Goal: Find specific page/section: Find specific page/section

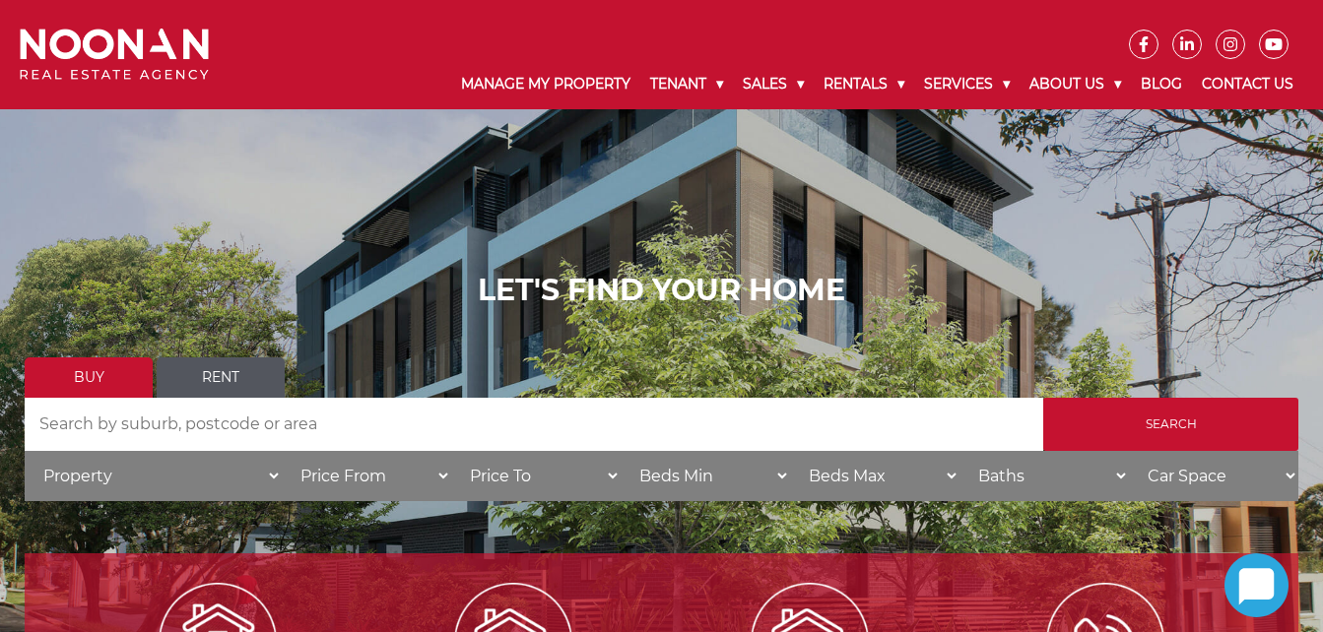
click at [498, 435] on input "Search by Address" at bounding box center [534, 424] width 1019 height 53
type input "[STREET_ADDRESS]"
click at [1043, 398] on input "Search" at bounding box center [1170, 424] width 255 height 53
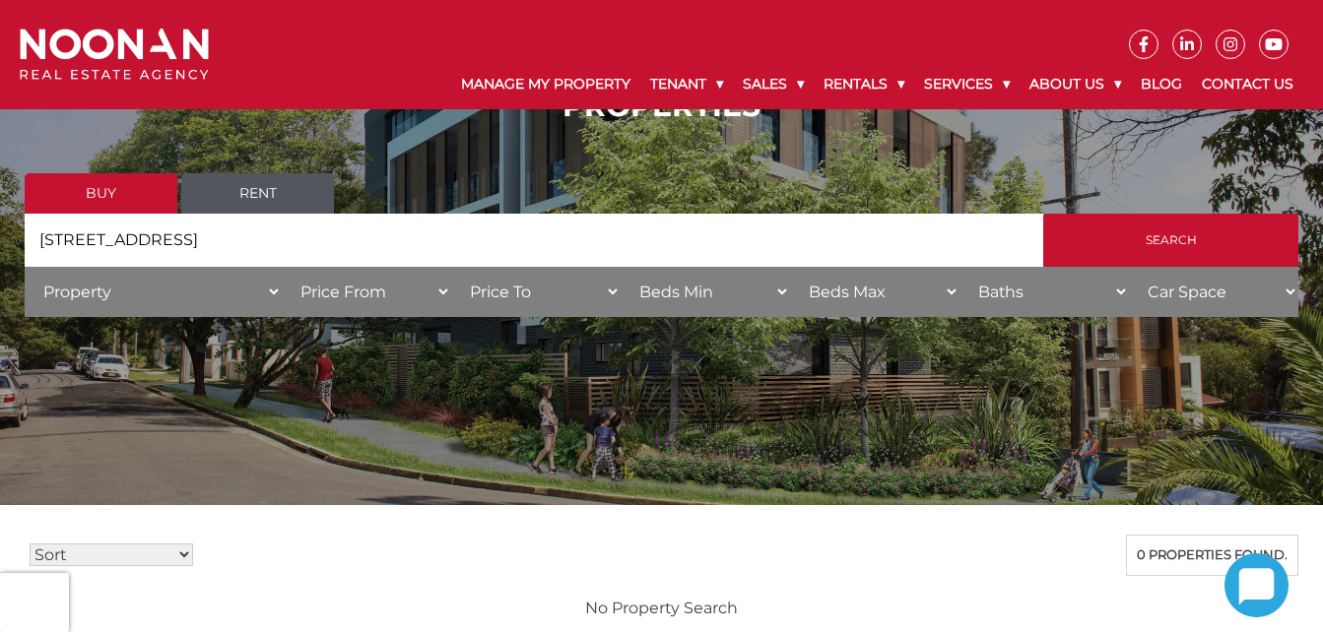
scroll to position [6, 0]
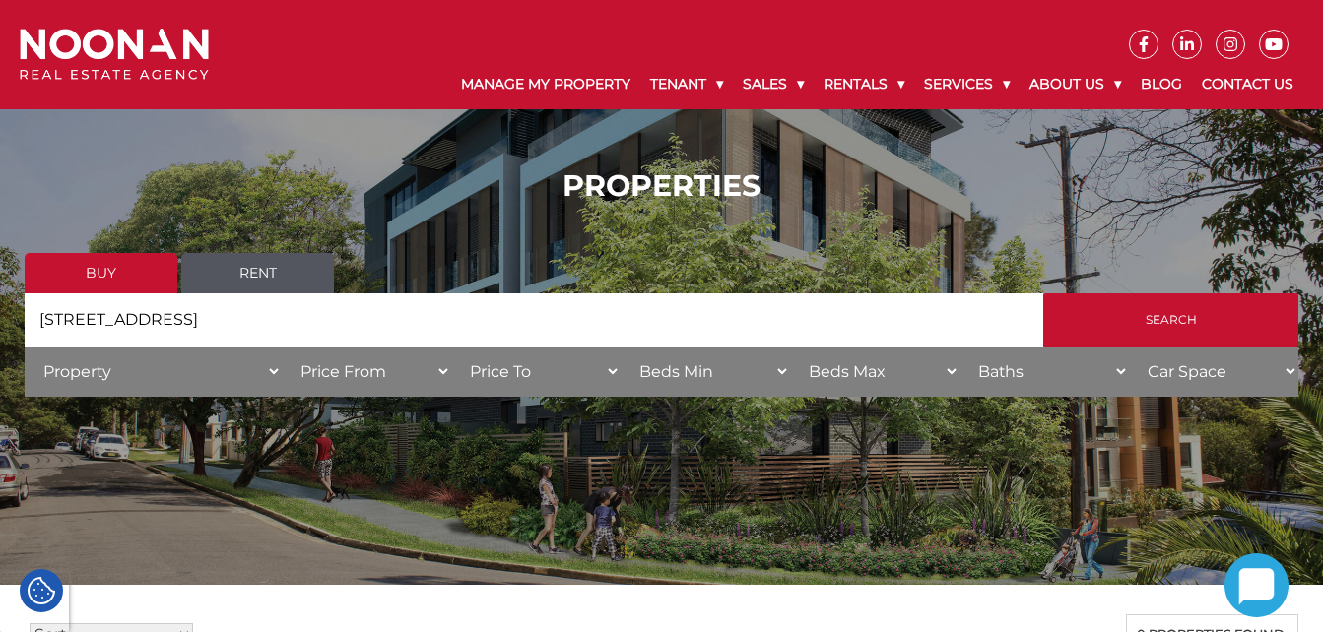
click at [243, 273] on link "Rent" at bounding box center [257, 273] width 153 height 40
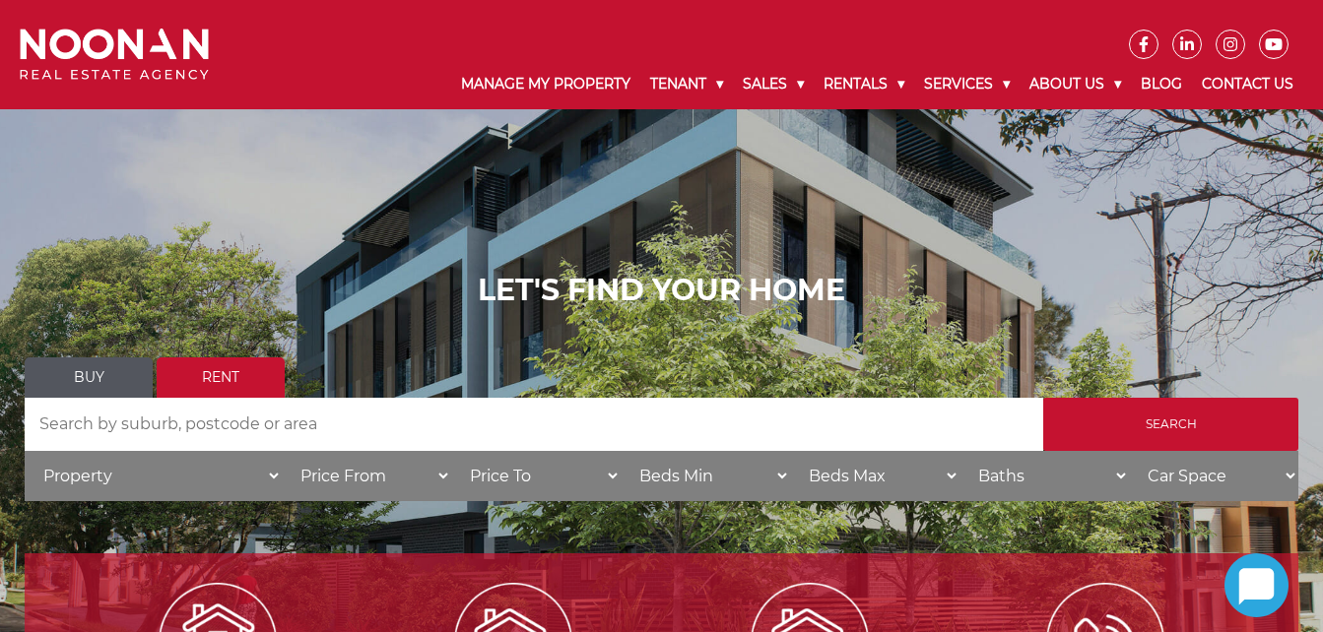
click at [430, 432] on input "Search by Address" at bounding box center [534, 424] width 1019 height 53
type input "[STREET_ADDRESS]"
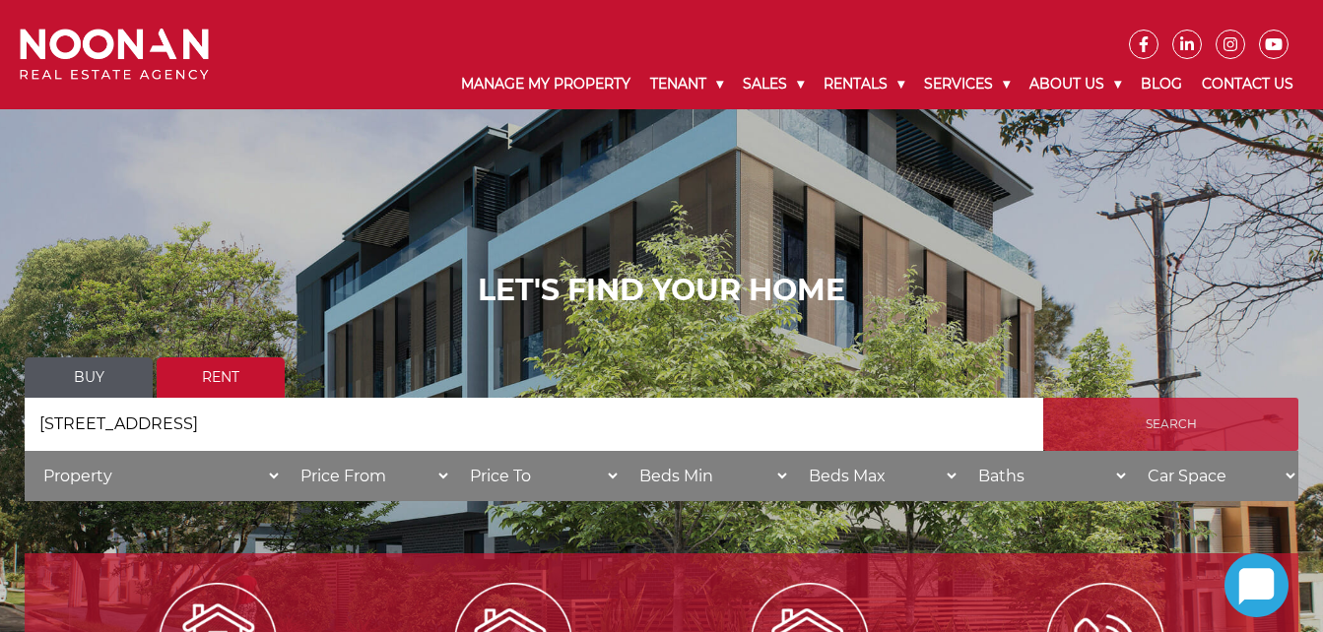
click at [1180, 402] on input "Search" at bounding box center [1170, 424] width 255 height 53
